Goal: Information Seeking & Learning: Learn about a topic

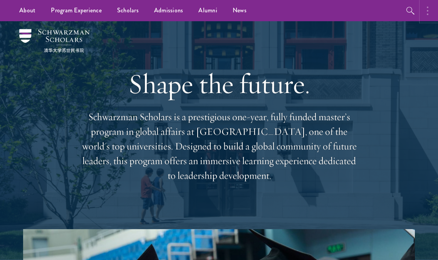
click at [428, 6] on icon "button" at bounding box center [428, 10] width 2 height 9
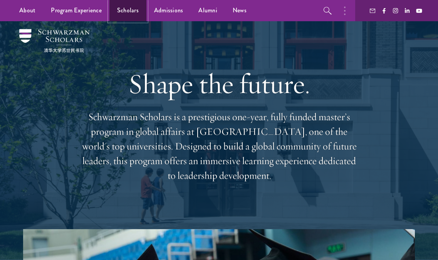
click at [119, 13] on link "Scholars" at bounding box center [127, 10] width 37 height 21
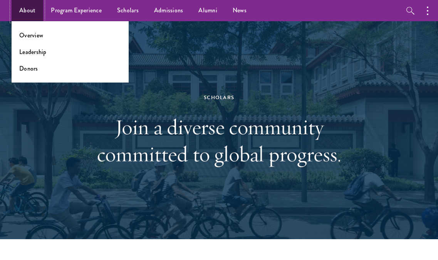
click at [28, 8] on link "About" at bounding box center [28, 10] width 32 height 21
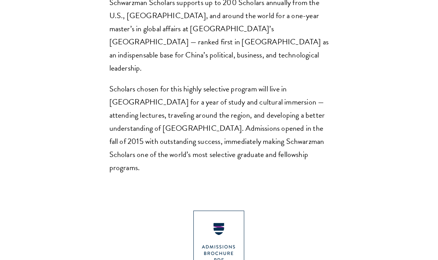
scroll to position [598, 0]
